Goal: Navigation & Orientation: Find specific page/section

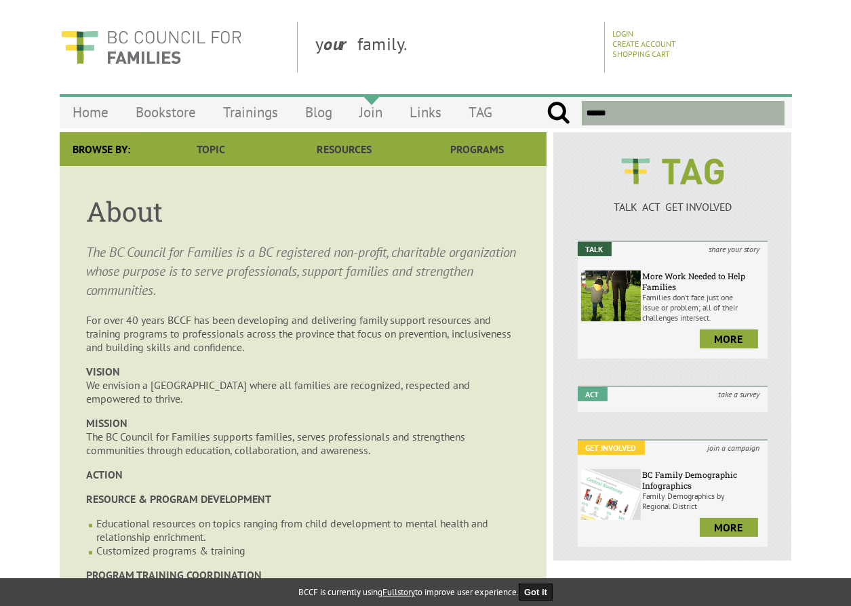
click at [373, 111] on link "Join" at bounding box center [372, 112] width 50 height 32
click at [90, 113] on link "Home" at bounding box center [91, 112] width 63 height 32
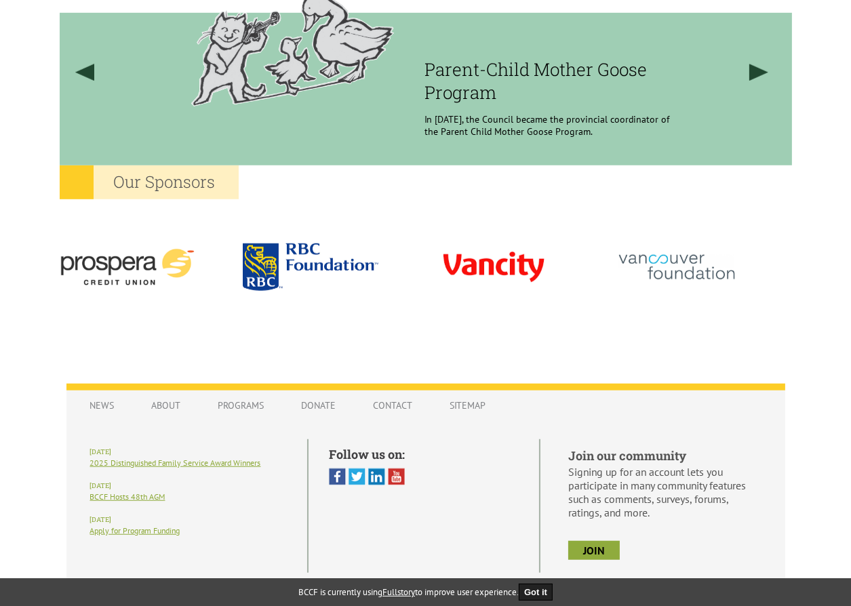
scroll to position [1182, 0]
